Goal: Task Accomplishment & Management: Use online tool/utility

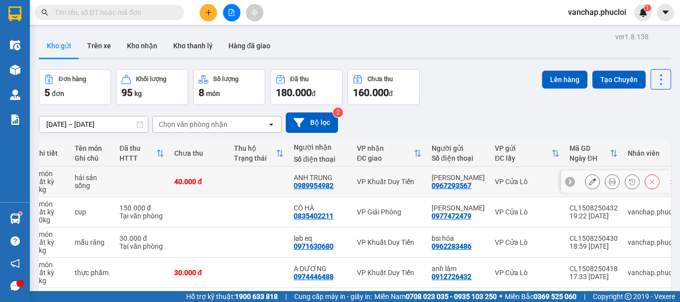
drag, startPoint x: 54, startPoint y: 169, endPoint x: 307, endPoint y: 180, distance: 253.2
click at [306, 180] on tr "1 món Bất kỳ 3 kg hải sản sống 40.000 đ ANH TRUNG 0989954982 VP [PERSON_NAME] h…" at bounding box center [348, 182] width 673 height 30
checkbox input "true"
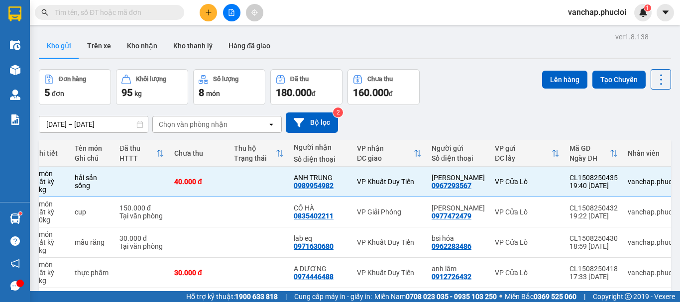
click at [453, 86] on div "Đơn hàng 5 đơn Khối lượng 95 kg Số lượng 8 món Đã thu 180.000 đ Chưa thu 160.00…" at bounding box center [355, 87] width 632 height 36
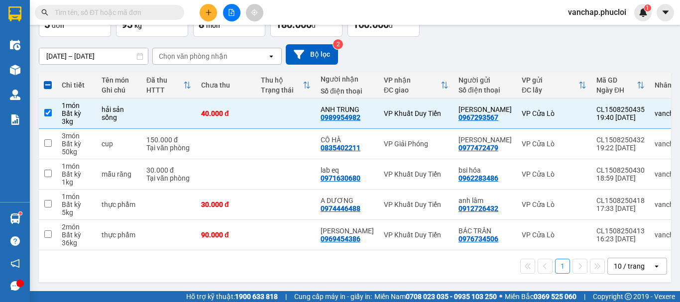
click at [48, 84] on span at bounding box center [48, 85] width 8 height 8
click at [48, 80] on input "checkbox" at bounding box center [48, 80] width 0 height 0
checkbox input "true"
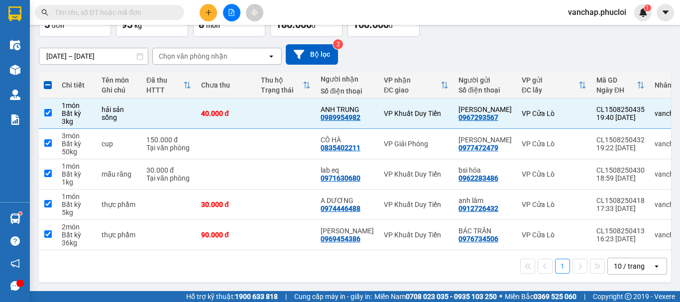
checkbox input "true"
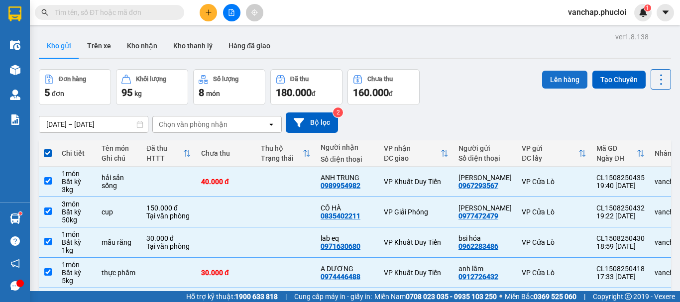
click at [567, 81] on button "Lên hàng" at bounding box center [564, 80] width 45 height 18
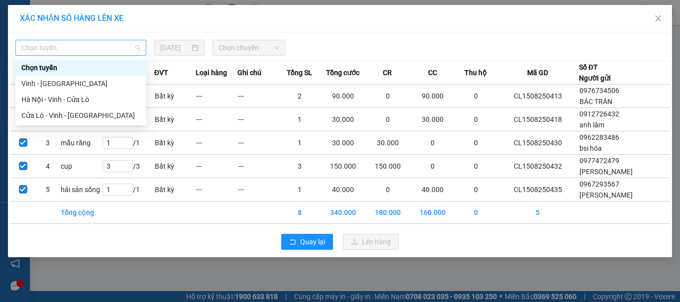
click at [60, 49] on span "Chọn tuyến" at bounding box center [80, 47] width 119 height 15
click at [91, 118] on div "Cửa Lò - Vinh - [GEOGRAPHIC_DATA]" at bounding box center [80, 115] width 119 height 11
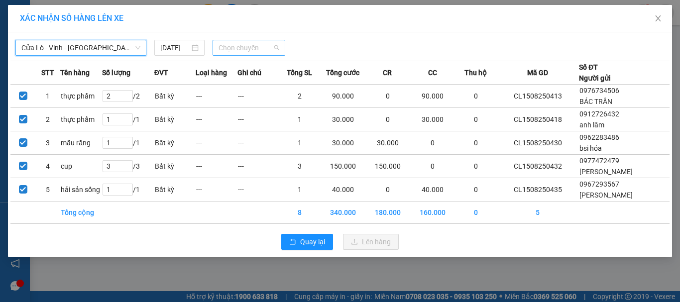
click at [240, 46] on span "Chọn chuyến" at bounding box center [249, 47] width 61 height 15
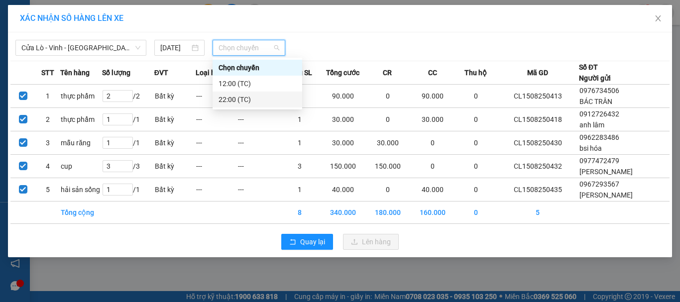
click at [242, 98] on div "22:00 (TC)" at bounding box center [258, 99] width 78 height 11
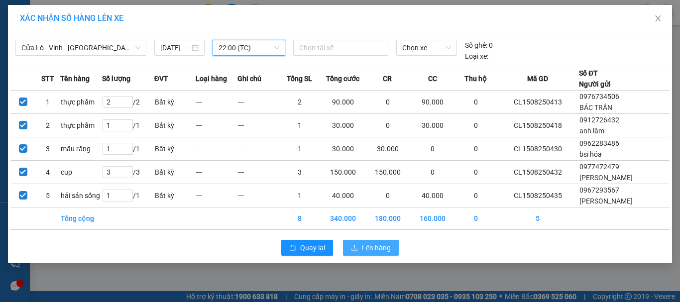
click at [371, 246] on span "Lên hàng" at bounding box center [376, 247] width 29 height 11
